Goal: Information Seeking & Learning: Find specific fact

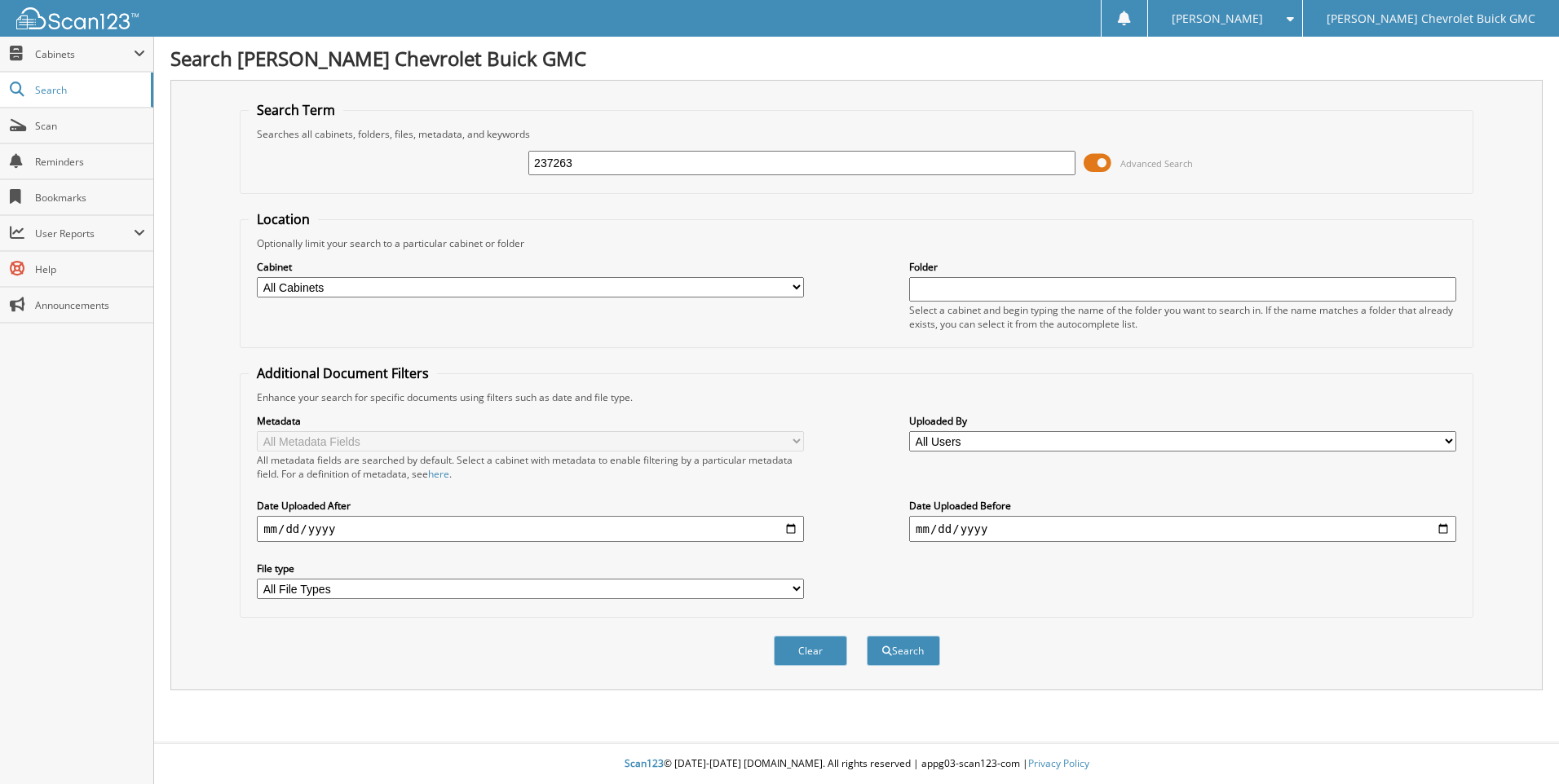
type input "237263"
click at [867, 636] on button "Search" at bounding box center [904, 651] width 74 height 30
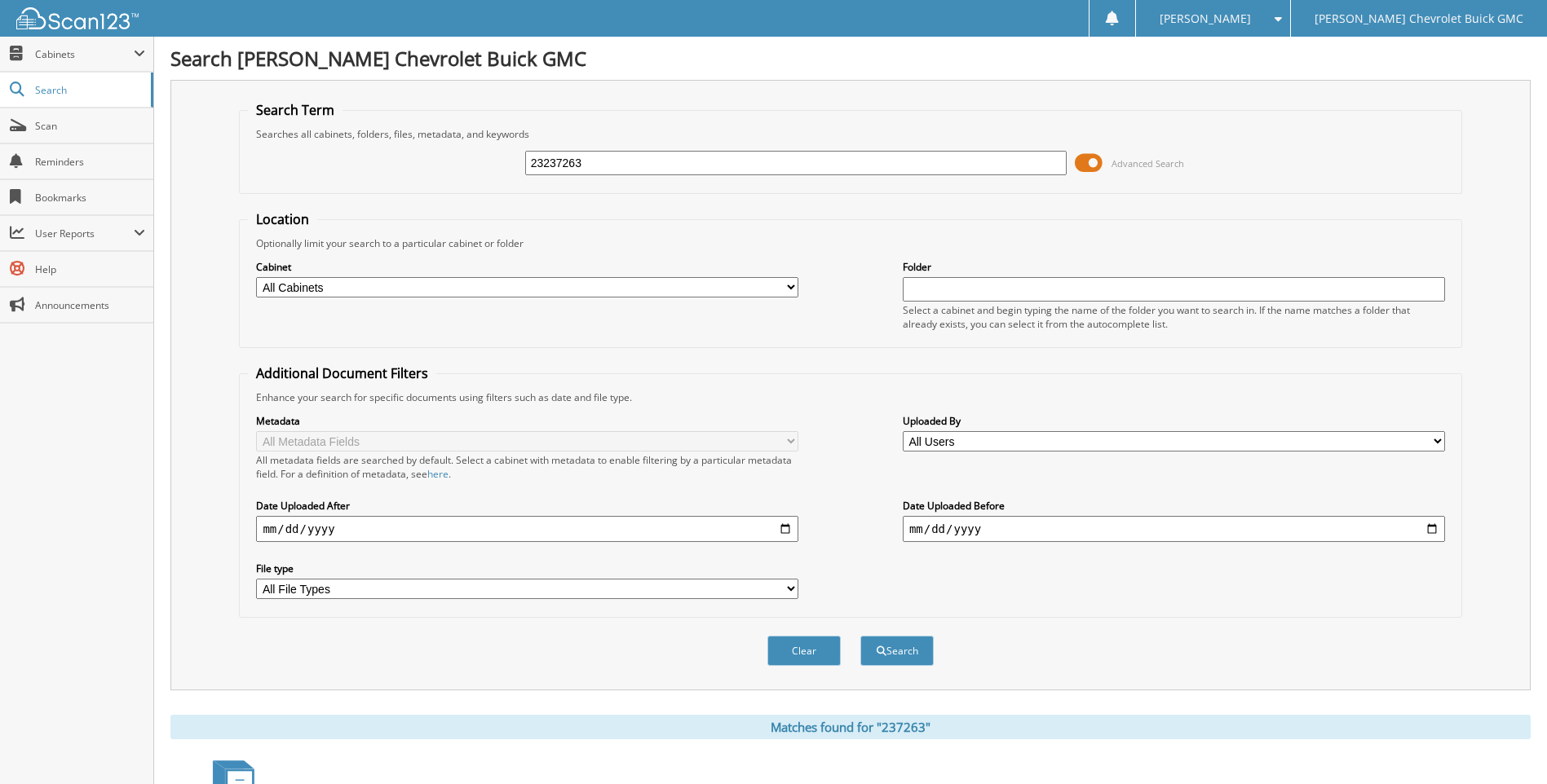
click at [642, 157] on input "23237263" at bounding box center [796, 163] width 542 height 25
type input "2"
type input "234310"
click at [860, 636] on button "Search" at bounding box center [897, 651] width 74 height 30
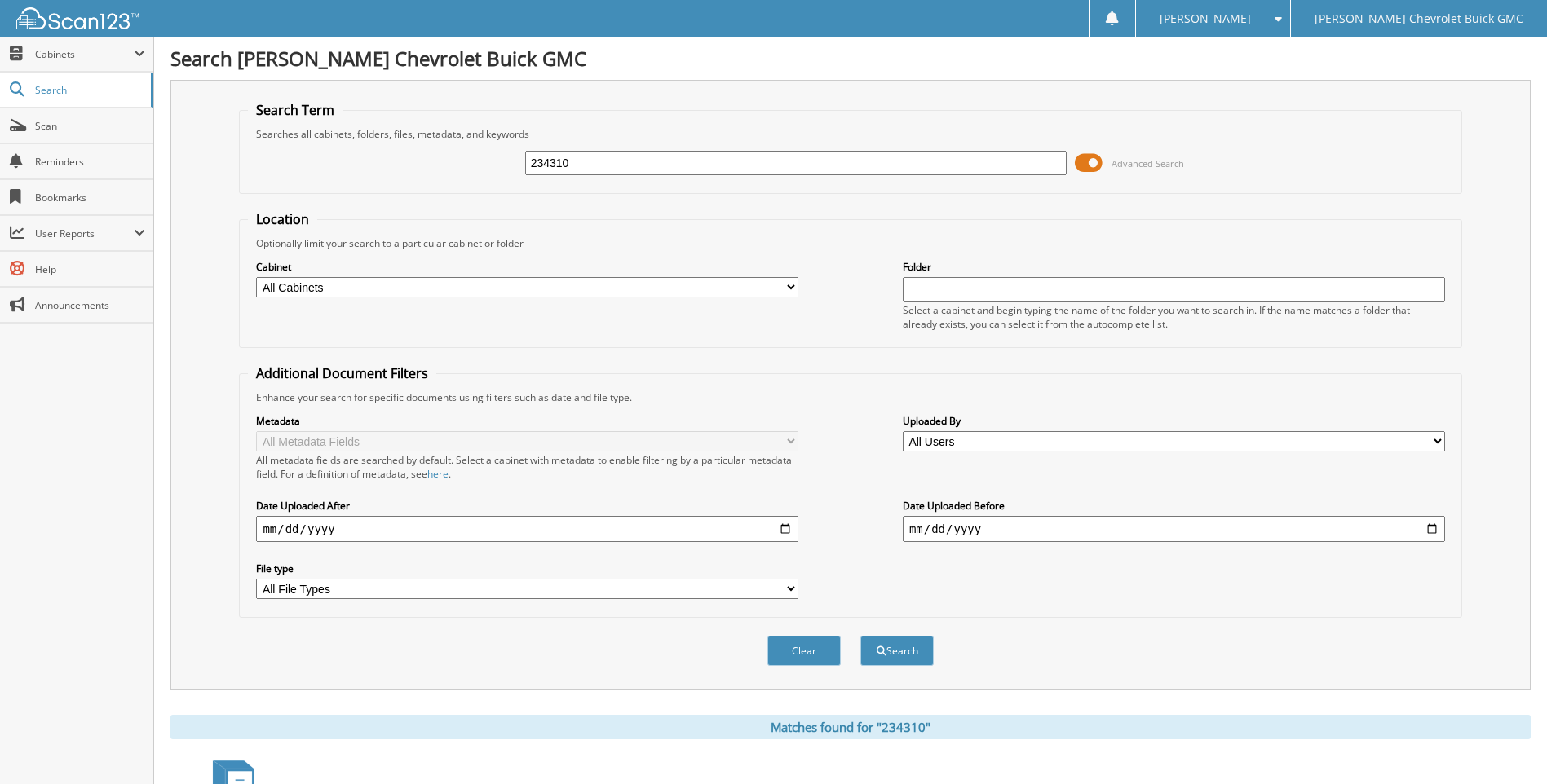
click at [586, 161] on input "234310" at bounding box center [796, 163] width 542 height 25
type input "2"
type input "237269"
click at [860, 636] on button "Search" at bounding box center [897, 651] width 74 height 30
click at [597, 167] on input "237269" at bounding box center [796, 163] width 542 height 25
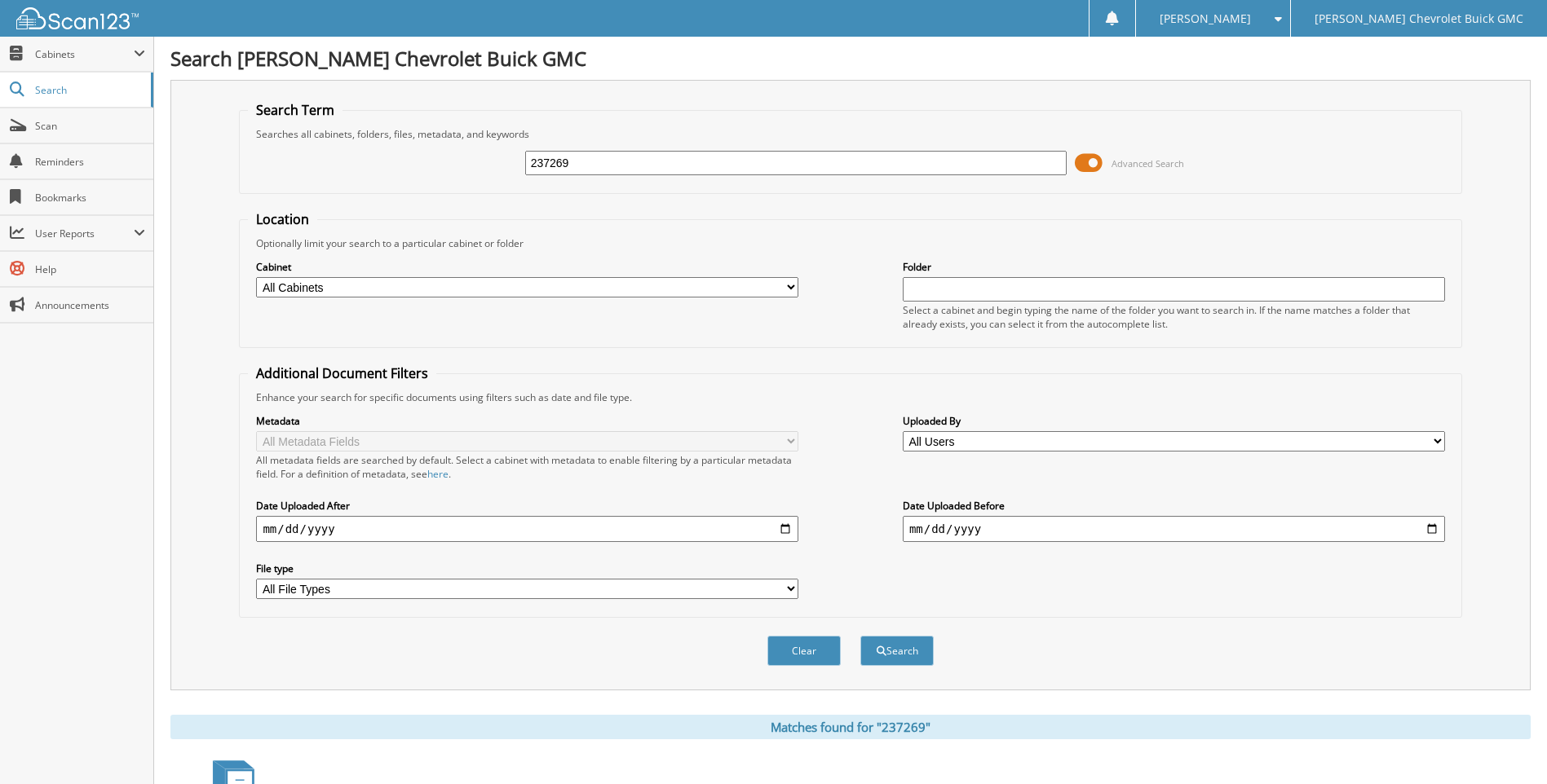
click at [597, 165] on input "237269" at bounding box center [796, 163] width 542 height 25
type input "2"
type input "237265"
click at [860, 636] on button "Search" at bounding box center [897, 651] width 74 height 30
click at [596, 169] on input "237265" at bounding box center [796, 163] width 542 height 25
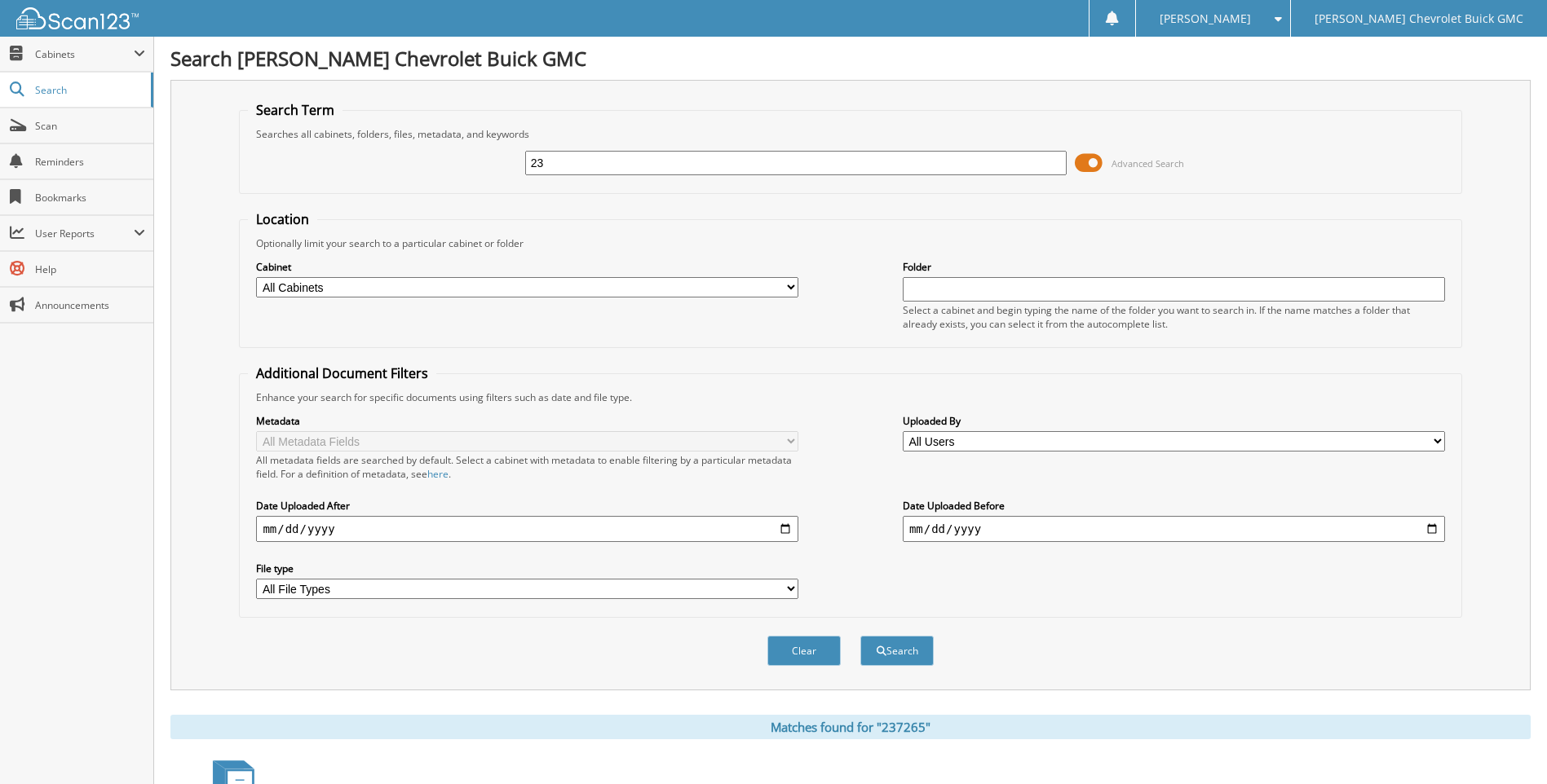
type input "2"
type input "236980"
click at [860, 636] on button "Search" at bounding box center [897, 651] width 74 height 30
click at [600, 165] on input "236980" at bounding box center [796, 163] width 542 height 25
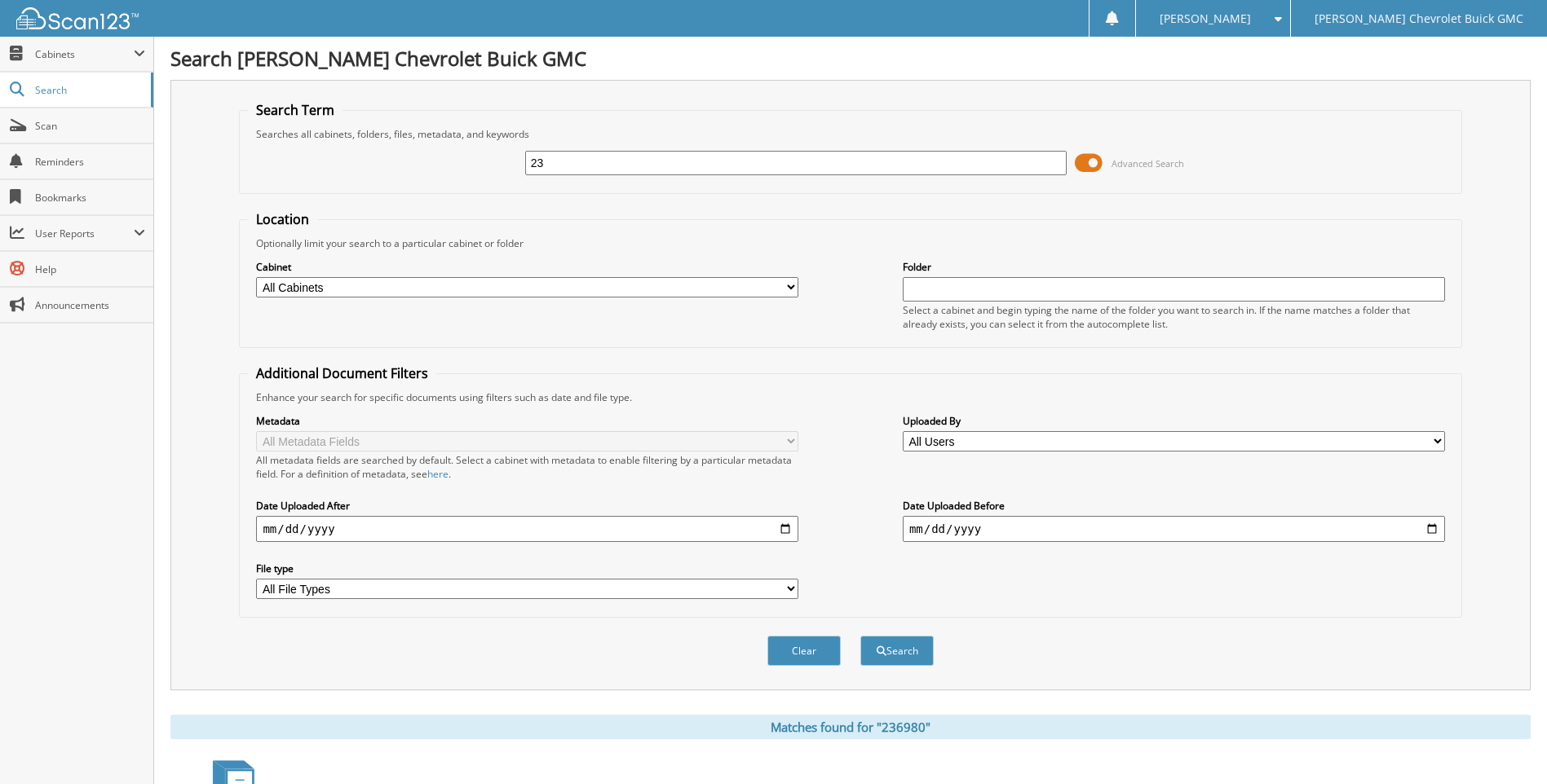
type input "2"
type input "237076"
click at [860, 636] on button "Search" at bounding box center [897, 651] width 74 height 30
click at [597, 162] on input "237076" at bounding box center [796, 163] width 542 height 25
type input "2"
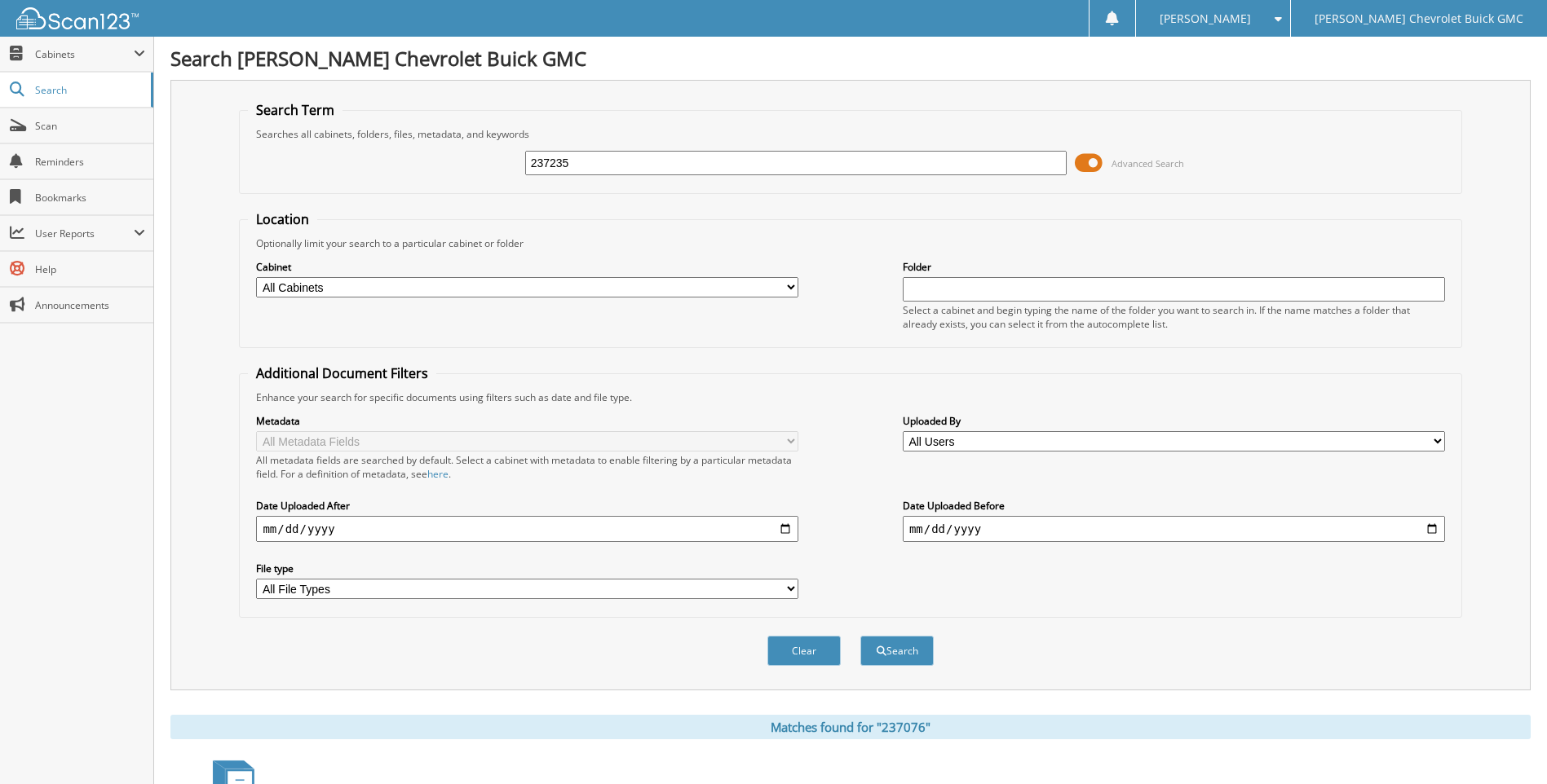
type input "237235"
click at [860, 636] on button "Search" at bounding box center [897, 651] width 74 height 30
click at [597, 163] on input "237235" at bounding box center [796, 163] width 542 height 25
type input "237337"
click at [860, 636] on button "Search" at bounding box center [897, 651] width 74 height 30
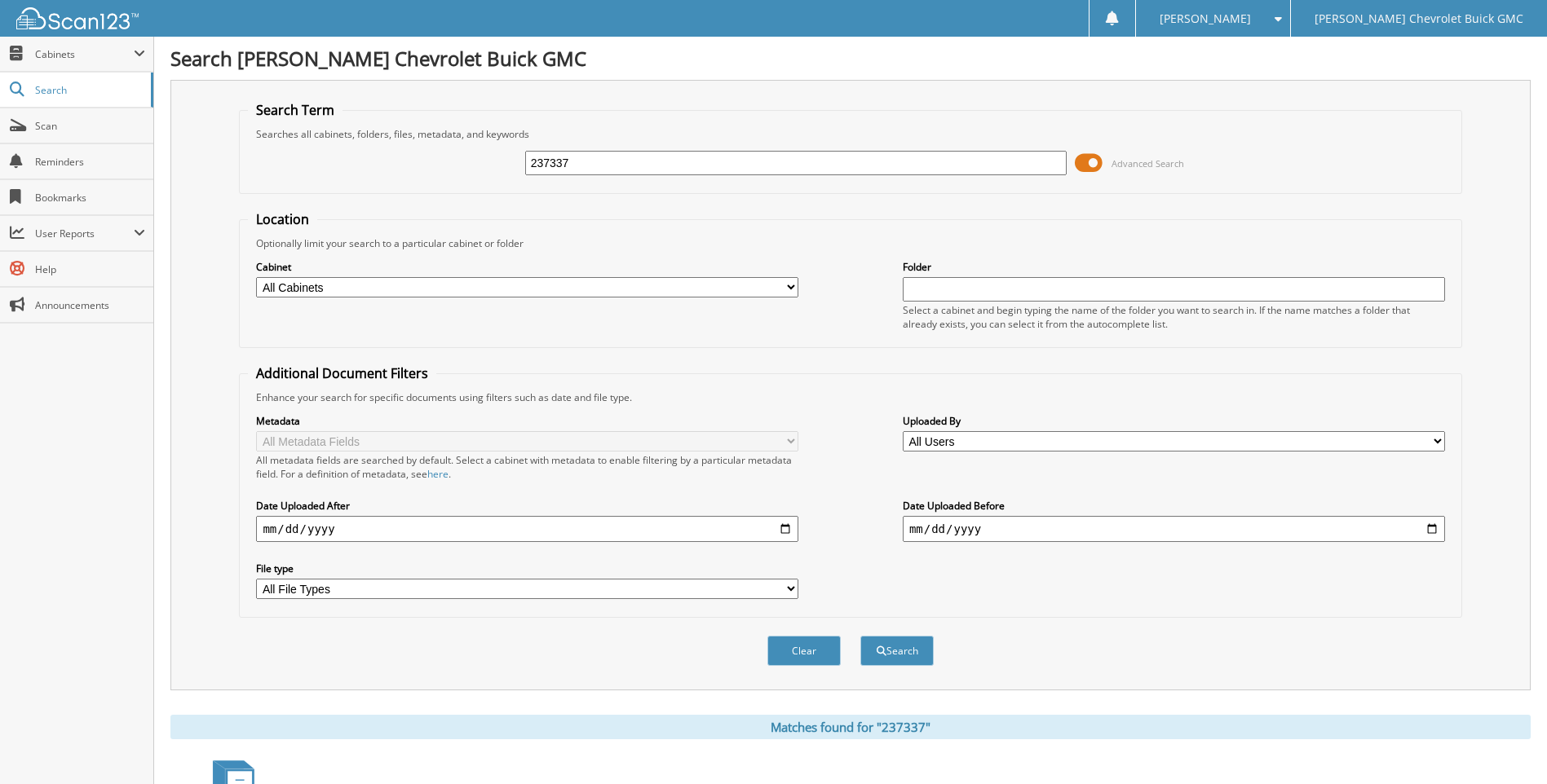
click at [608, 163] on input "237337" at bounding box center [796, 163] width 542 height 25
type input "237298"
click at [860, 636] on button "Search" at bounding box center [897, 651] width 74 height 30
click at [586, 153] on input "237298" at bounding box center [796, 163] width 542 height 25
type input "237366"
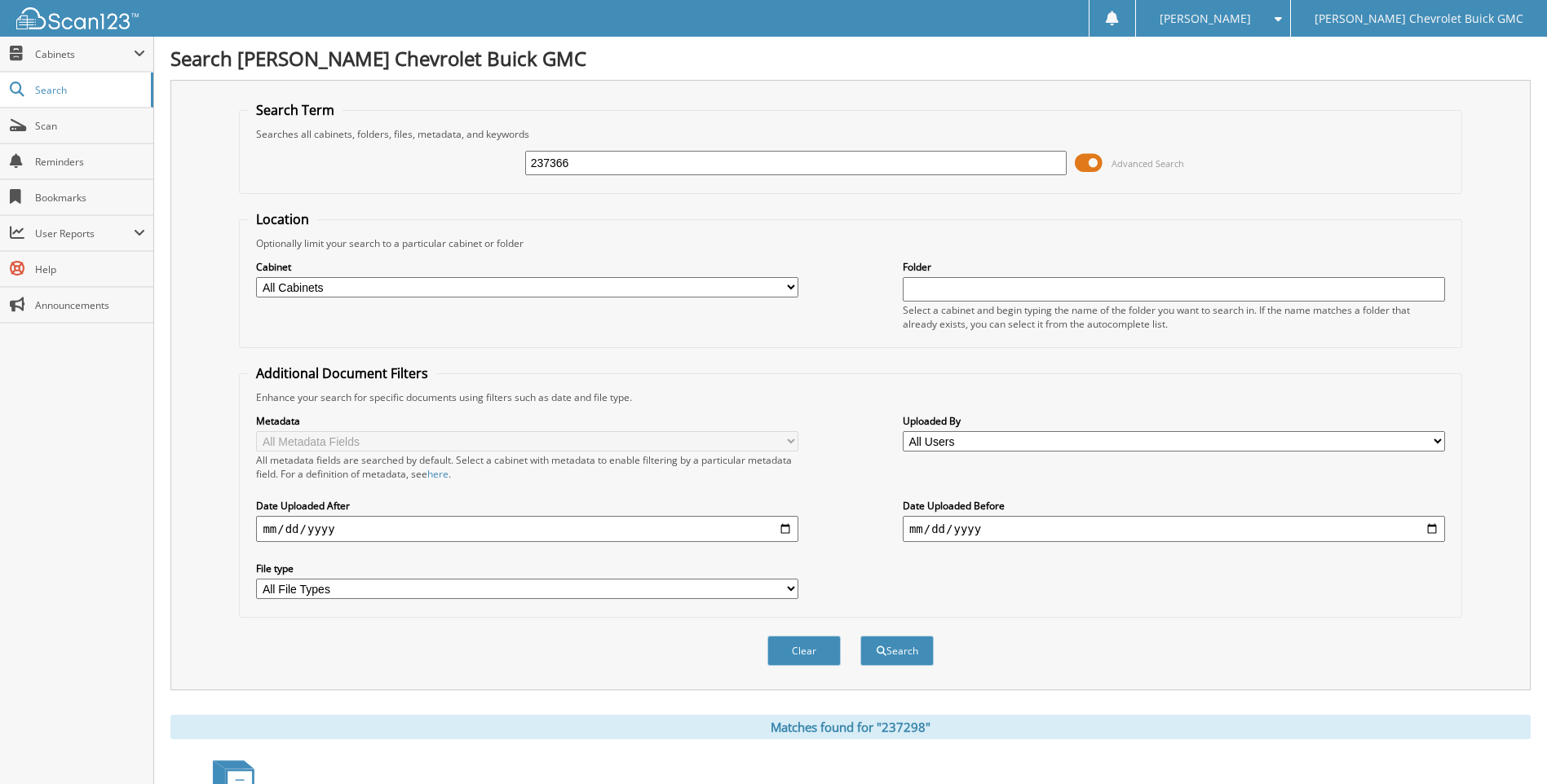
click at [860, 636] on button "Search" at bounding box center [897, 651] width 74 height 30
click at [589, 166] on input "237366" at bounding box center [796, 163] width 542 height 25
type input "2"
type input "237366"
click at [860, 636] on button "Search" at bounding box center [897, 651] width 74 height 30
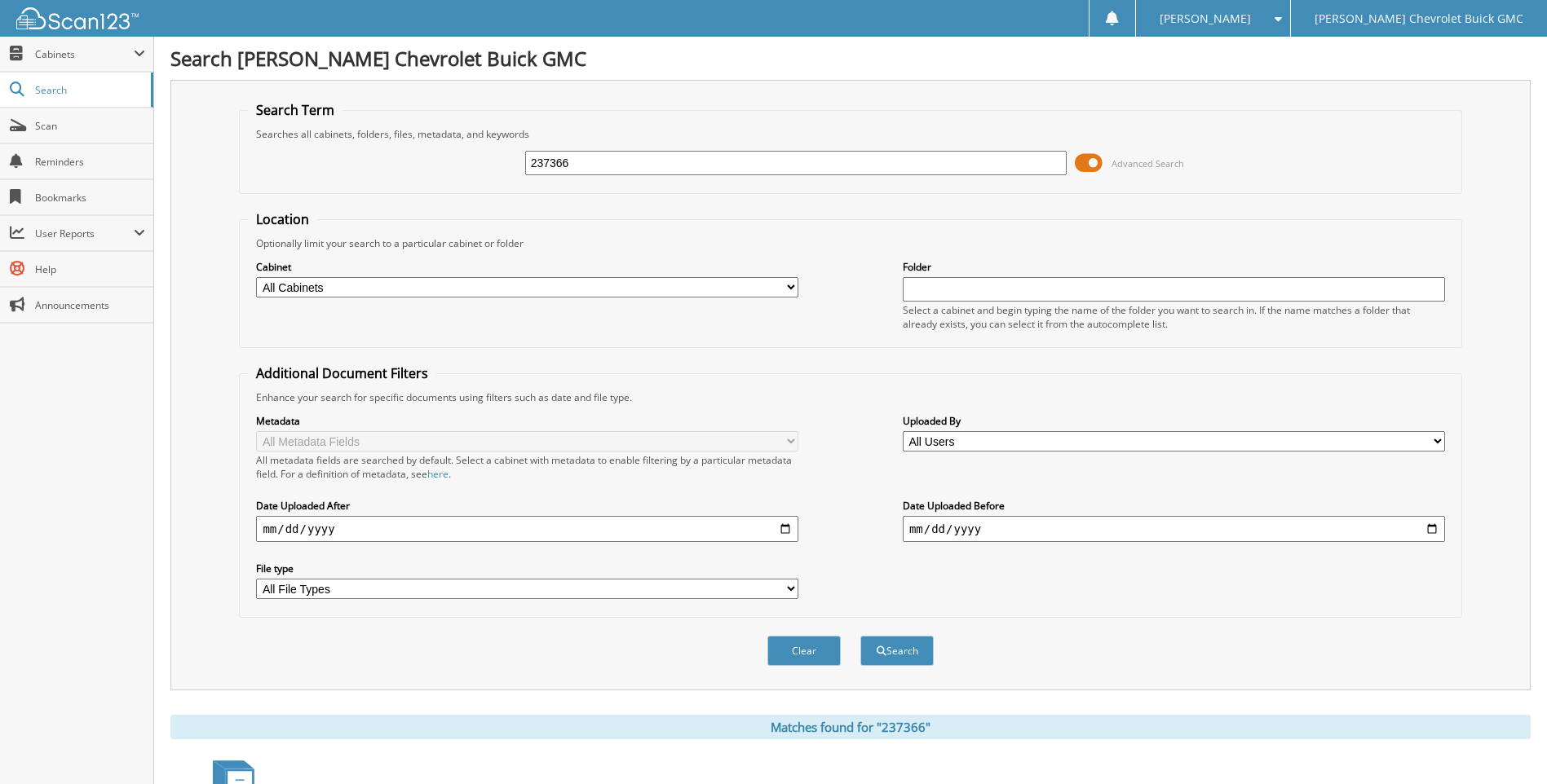
click at [597, 161] on input "237366" at bounding box center [796, 163] width 542 height 25
type input "237367"
click at [860, 636] on button "Search" at bounding box center [897, 651] width 74 height 30
click at [597, 161] on input "237367" at bounding box center [796, 163] width 542 height 25
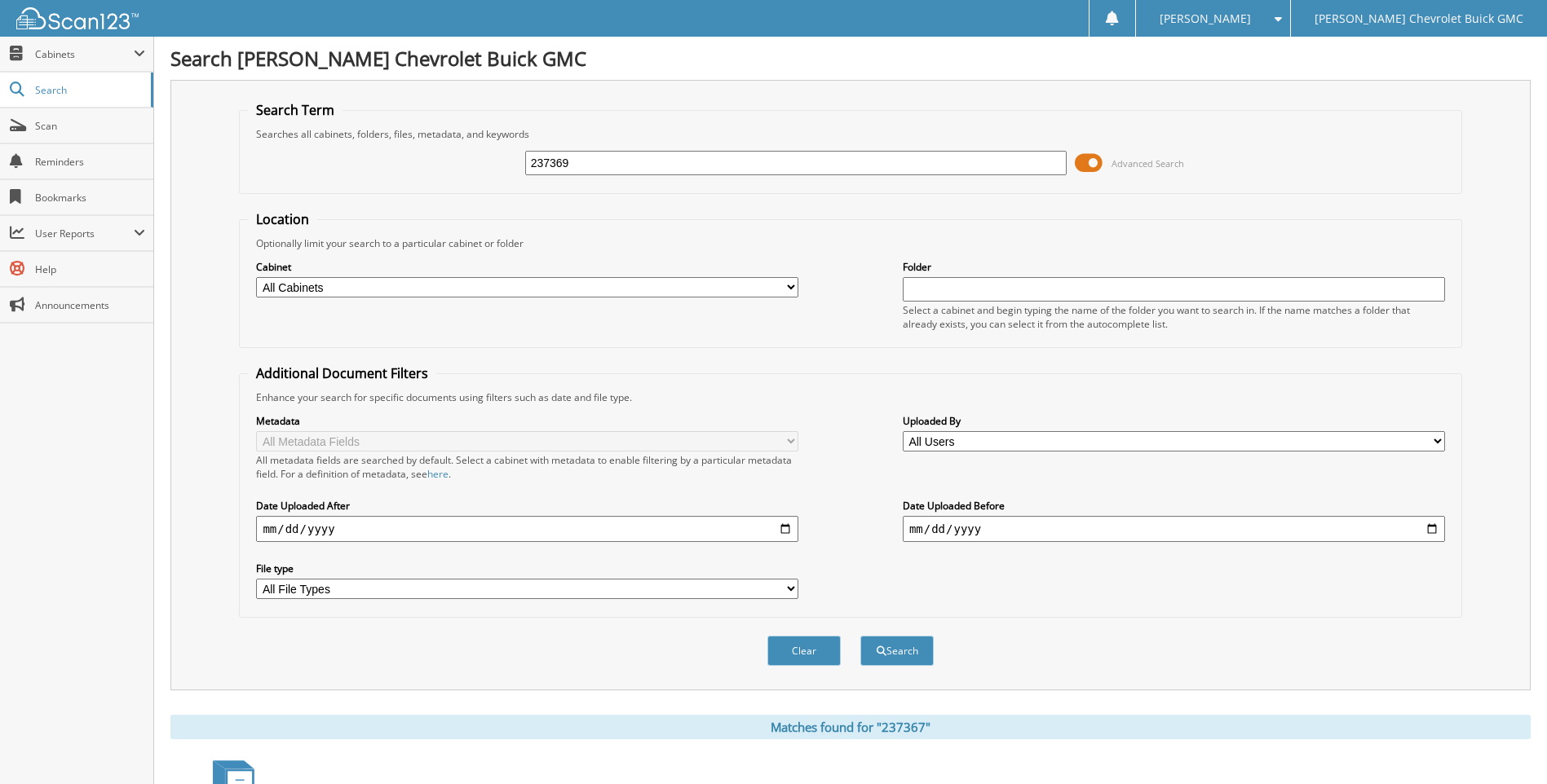
type input "237369"
click at [860, 636] on button "Search" at bounding box center [897, 651] width 74 height 30
click at [628, 165] on input "237369" at bounding box center [796, 163] width 542 height 25
type input "237364"
click at [860, 636] on button "Search" at bounding box center [897, 651] width 74 height 30
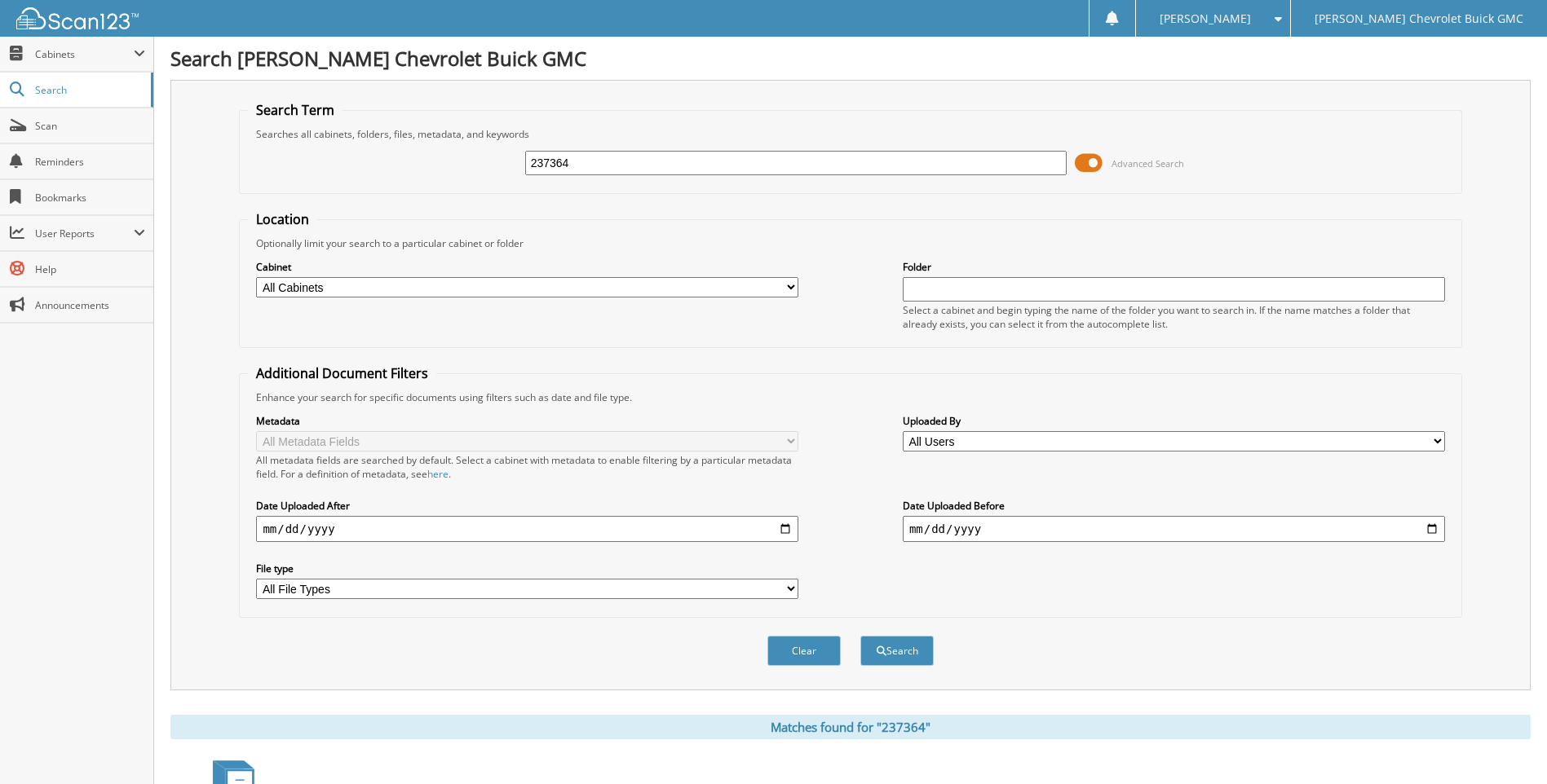
click at [586, 160] on input "237364" at bounding box center [796, 163] width 542 height 25
type input "237359"
click at [860, 636] on button "Search" at bounding box center [897, 651] width 74 height 30
click at [586, 161] on input "237359" at bounding box center [796, 163] width 542 height 25
type input "237365"
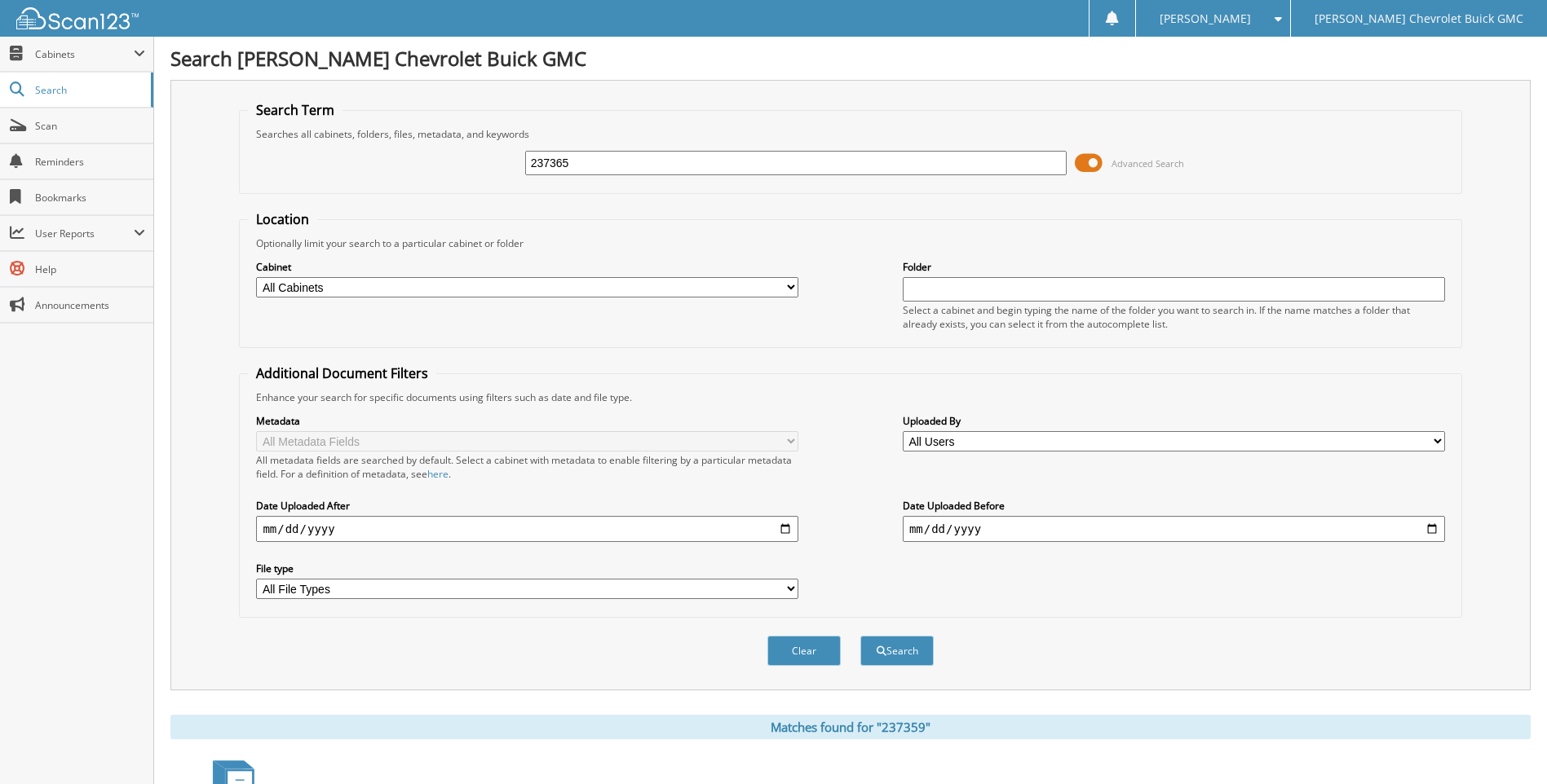
click at [860, 636] on button "Search" at bounding box center [897, 651] width 74 height 30
click at [594, 161] on input "237365" at bounding box center [796, 163] width 542 height 25
type input "237357"
click at [860, 636] on button "Search" at bounding box center [897, 651] width 74 height 30
click at [629, 169] on input "237357" at bounding box center [796, 163] width 542 height 25
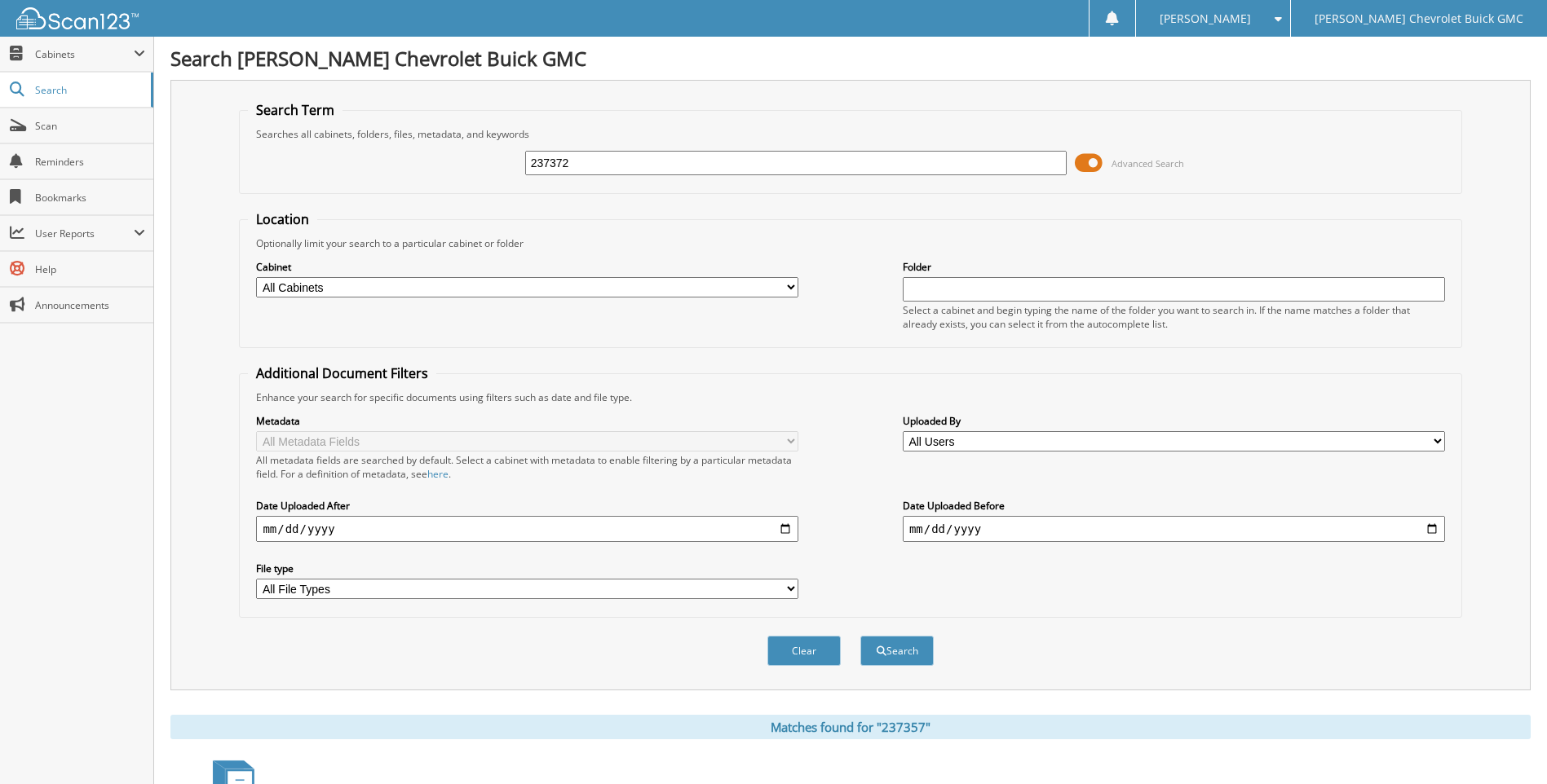
type input "237372"
click at [860, 636] on button "Search" at bounding box center [897, 651] width 74 height 30
click at [617, 158] on input "237372" at bounding box center [796, 163] width 542 height 25
type input "237261"
click at [860, 636] on button "Search" at bounding box center [897, 651] width 74 height 30
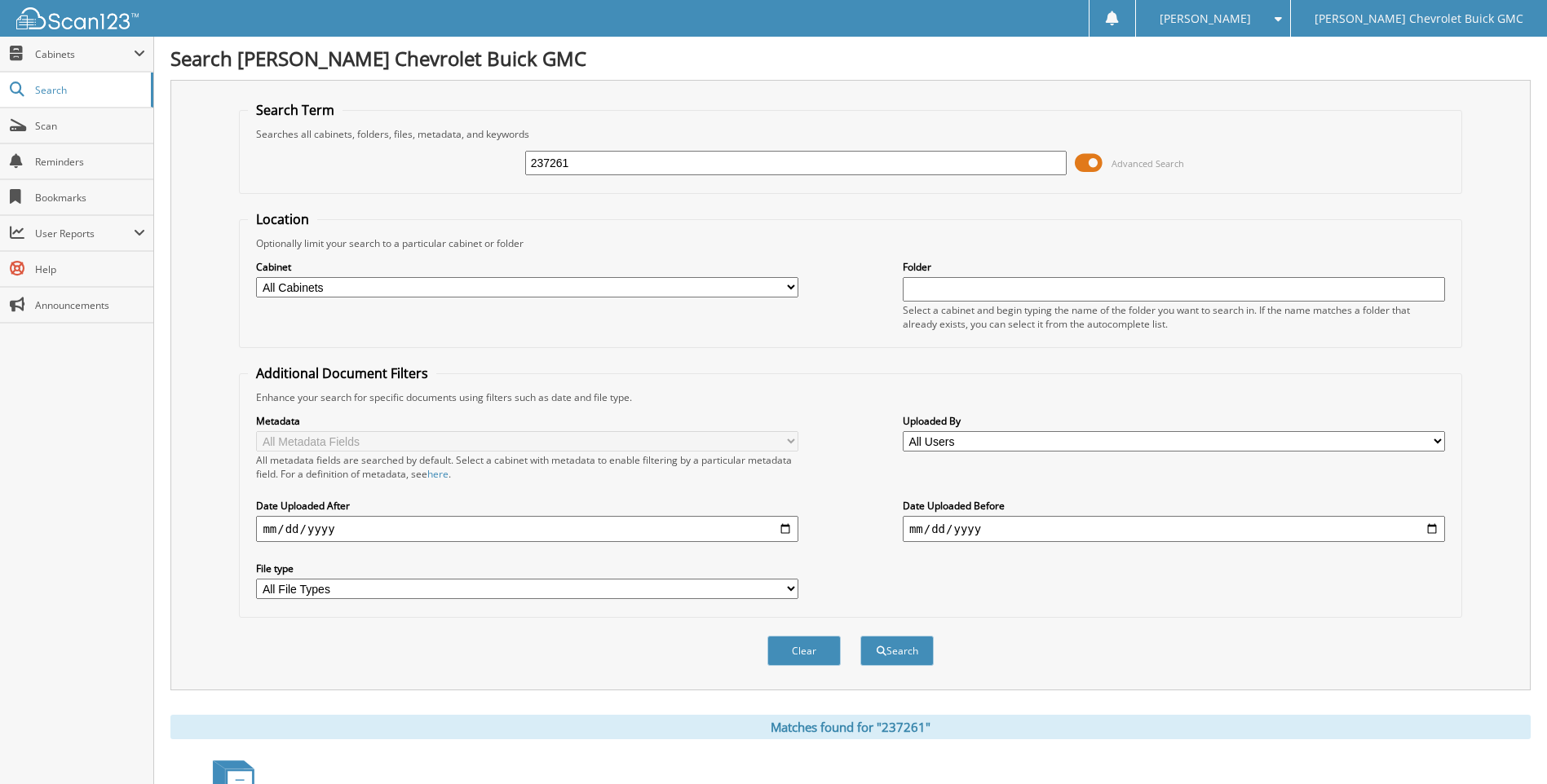
click at [630, 172] on input "237261" at bounding box center [796, 163] width 542 height 25
type input "237386"
click at [860, 636] on button "Search" at bounding box center [897, 651] width 74 height 30
click at [617, 163] on input "237386" at bounding box center [796, 163] width 542 height 25
type input "2"
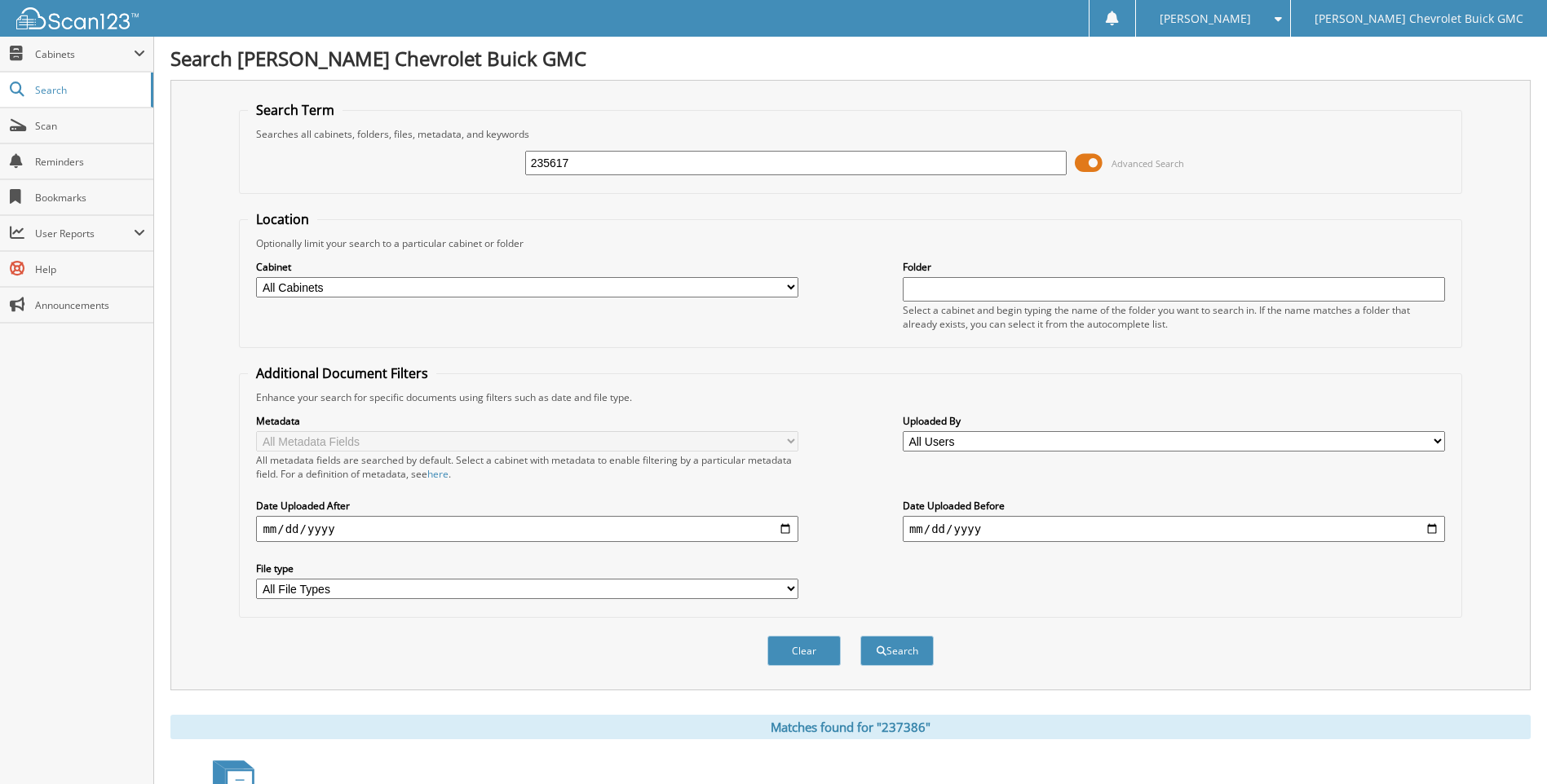
type input "235617"
click at [860, 636] on button "Search" at bounding box center [897, 651] width 74 height 30
